Goal: Find specific page/section: Find specific page/section

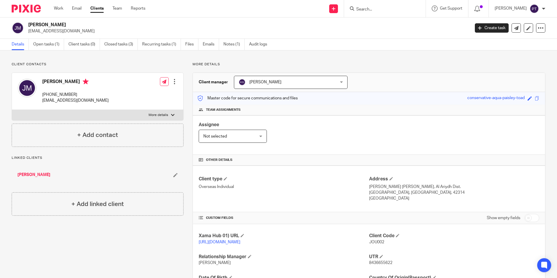
click at [29, 10] on img at bounding box center [26, 9] width 29 height 8
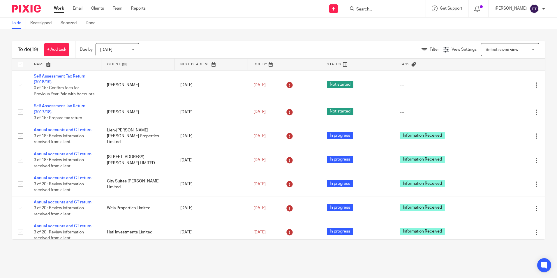
click at [497, 47] on span "Select saved view" at bounding box center [507, 49] width 43 height 12
click at [497, 47] on div "Select saved view Select saved view" at bounding box center [510, 49] width 58 height 13
click at [444, 48] on icon at bounding box center [447, 50] width 6 height 6
click at [422, 49] on link "Filter" at bounding box center [430, 50] width 17 height 4
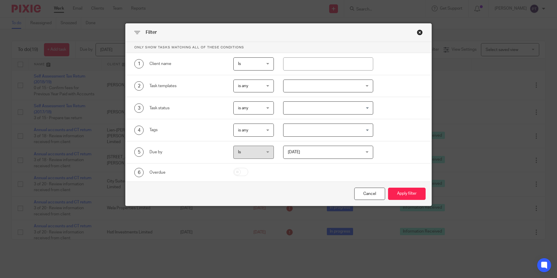
click at [423, 24] on div "Filter" at bounding box center [279, 33] width 306 height 18
click at [418, 31] on div "Close this dialog window" at bounding box center [420, 32] width 6 height 6
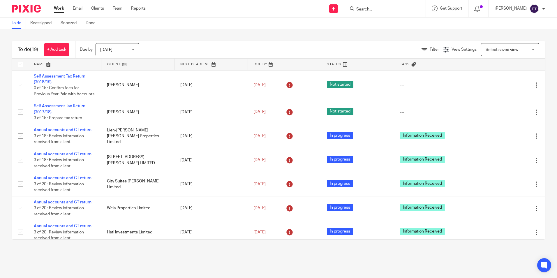
click at [124, 51] on span "[DATE]" at bounding box center [115, 49] width 31 height 12
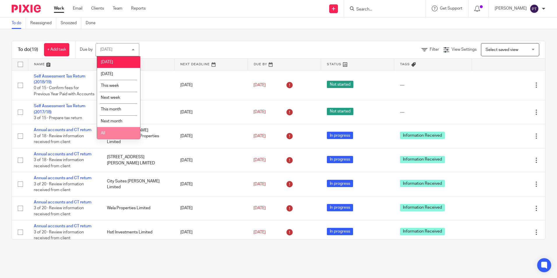
click at [111, 127] on li "All" at bounding box center [118, 133] width 43 height 12
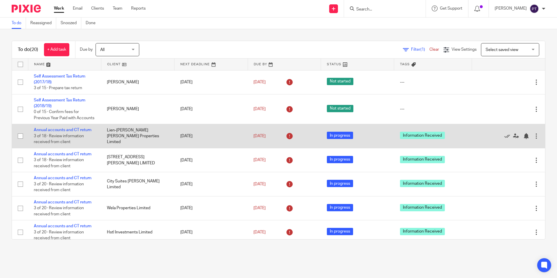
scroll to position [29, 0]
